Goal: Information Seeking & Learning: Check status

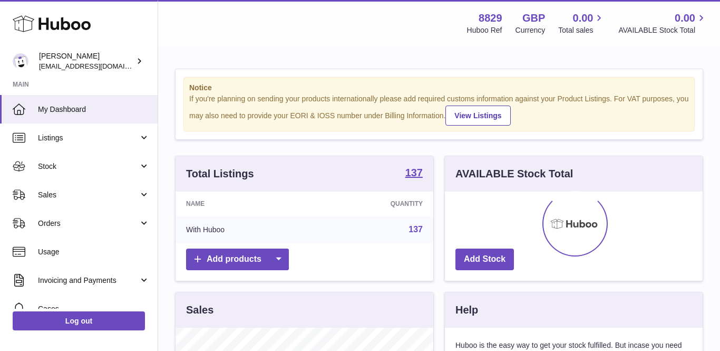
scroll to position [165, 258]
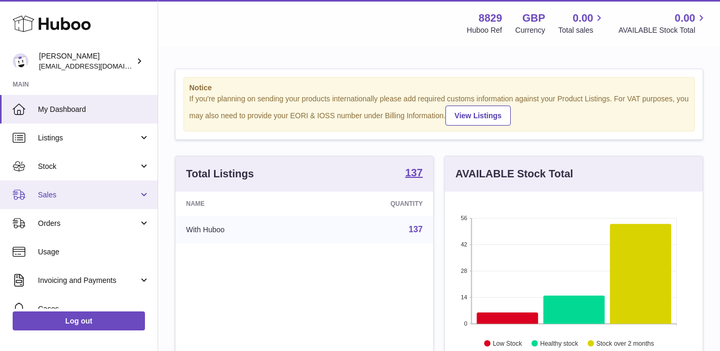
click at [42, 200] on link "Sales" at bounding box center [79, 194] width 158 height 28
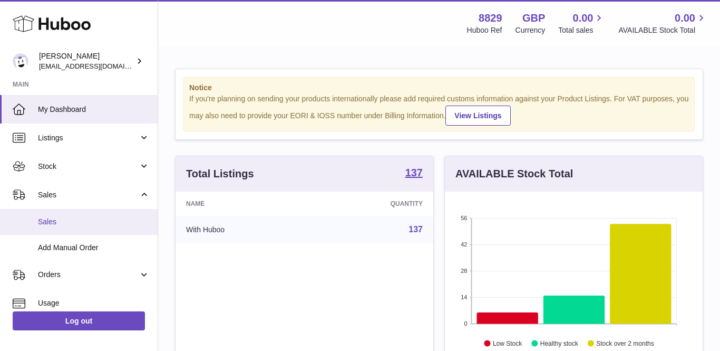
click at [44, 225] on span "Sales" at bounding box center [94, 222] width 112 height 10
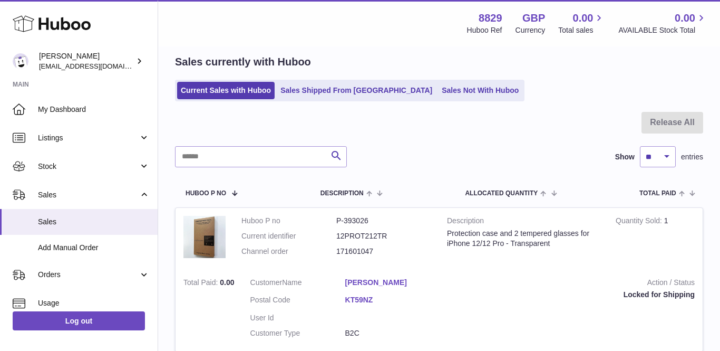
scroll to position [127, 0]
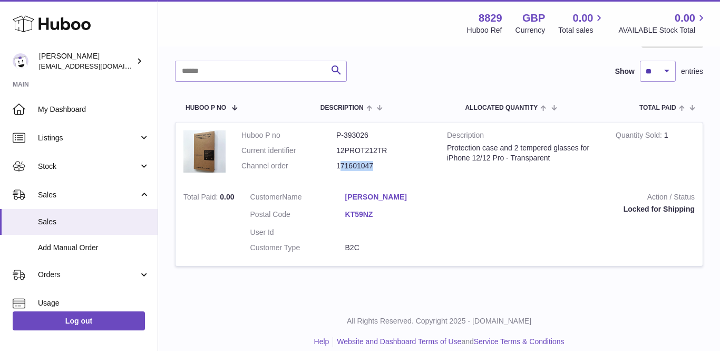
drag, startPoint x: 377, startPoint y: 163, endPoint x: 340, endPoint y: 163, distance: 36.9
click at [340, 163] on dd "171601047" at bounding box center [383, 166] width 95 height 10
copy dd "71601047"
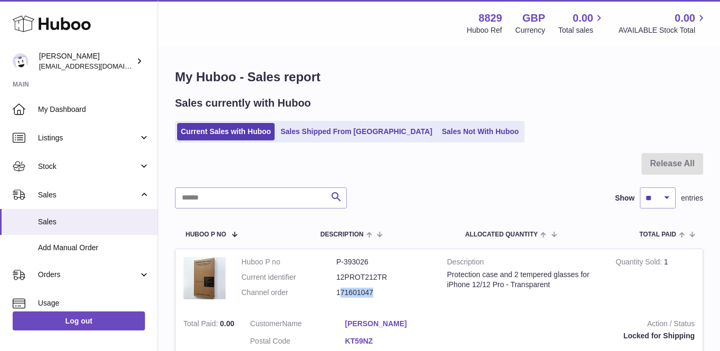
scroll to position [0, 0]
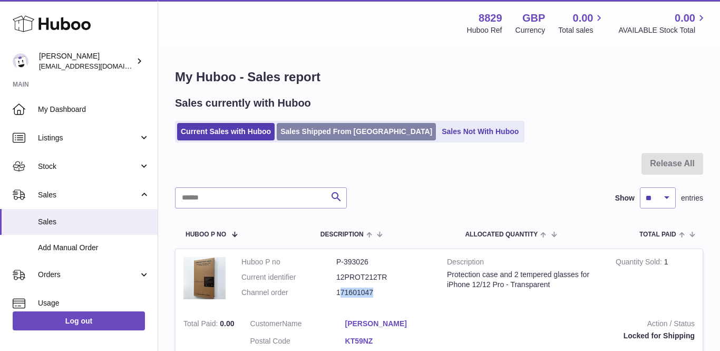
click at [332, 123] on link "Sales Shipped From [GEOGRAPHIC_DATA]" at bounding box center [356, 131] width 159 height 17
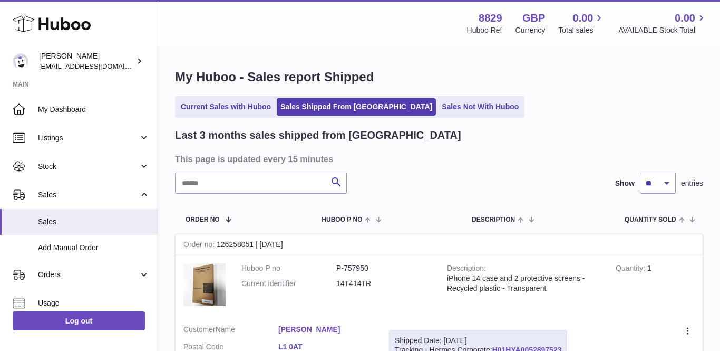
click at [219, 102] on link "Current Sales with Huboo" at bounding box center [226, 106] width 98 height 17
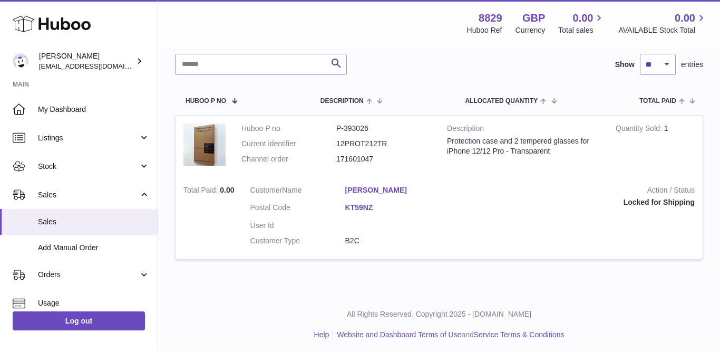
scroll to position [132, 0]
